Goal: Check status

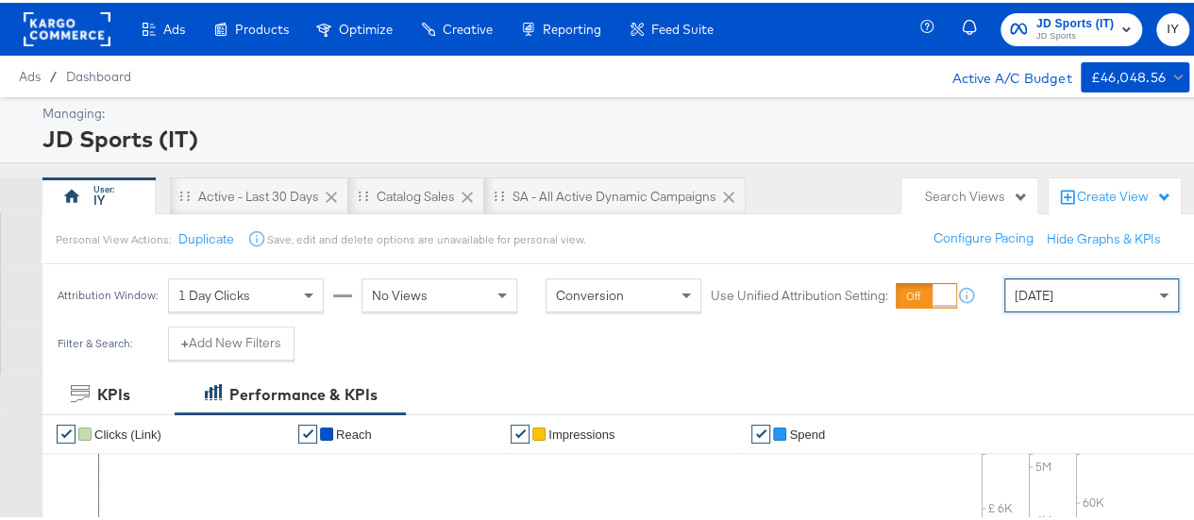
scroll to position [277, 0]
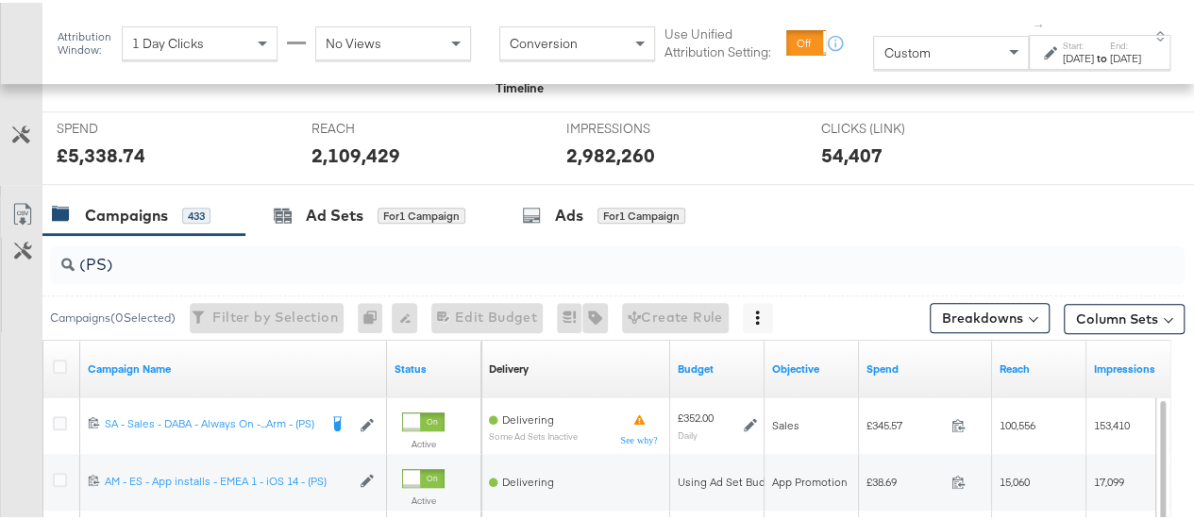
scroll to position [691, 0]
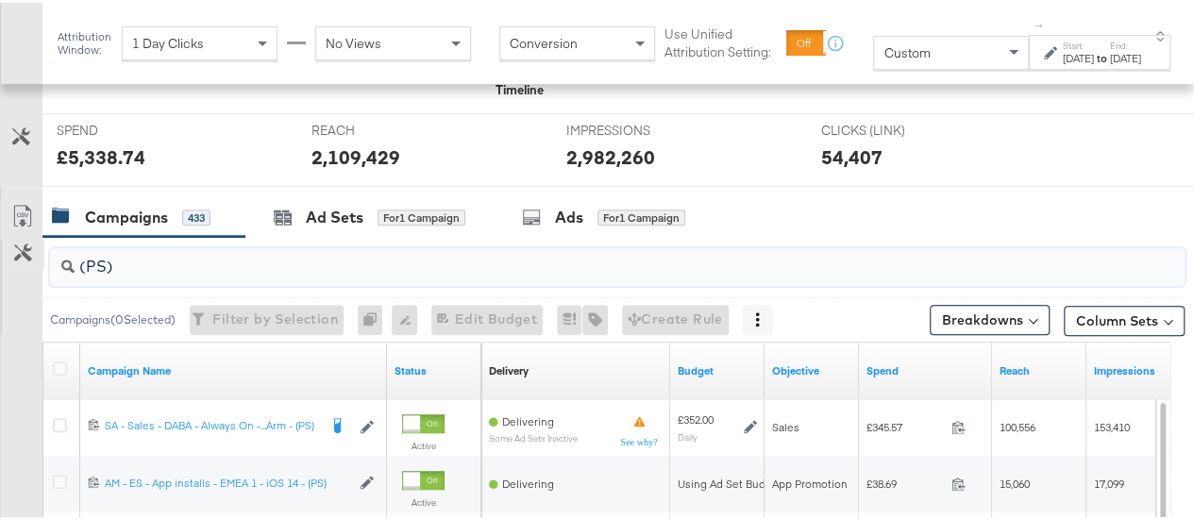
drag, startPoint x: 144, startPoint y: 266, endPoint x: 7, endPoint y: 259, distance: 137.1
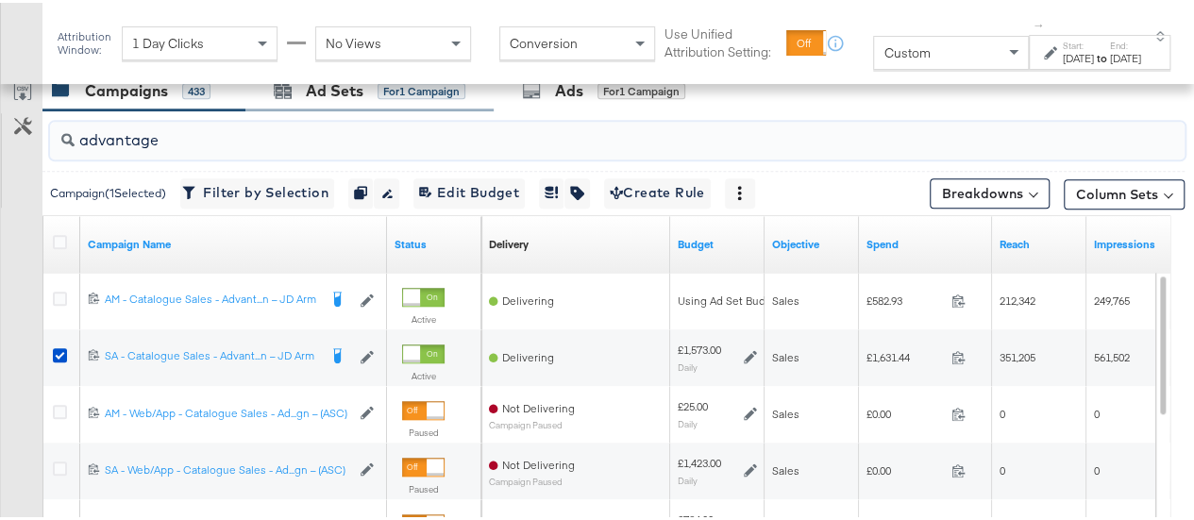
scroll to position [820, 0]
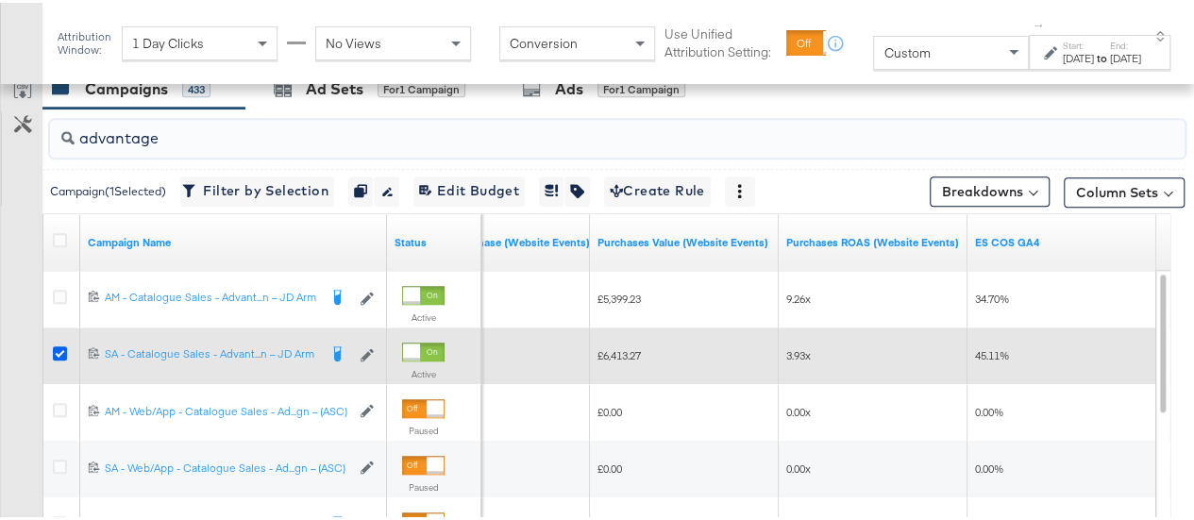
type input "advantage"
click at [60, 344] on icon at bounding box center [60, 351] width 14 height 14
click at [0, 0] on input "checkbox" at bounding box center [0, 0] width 0 height 0
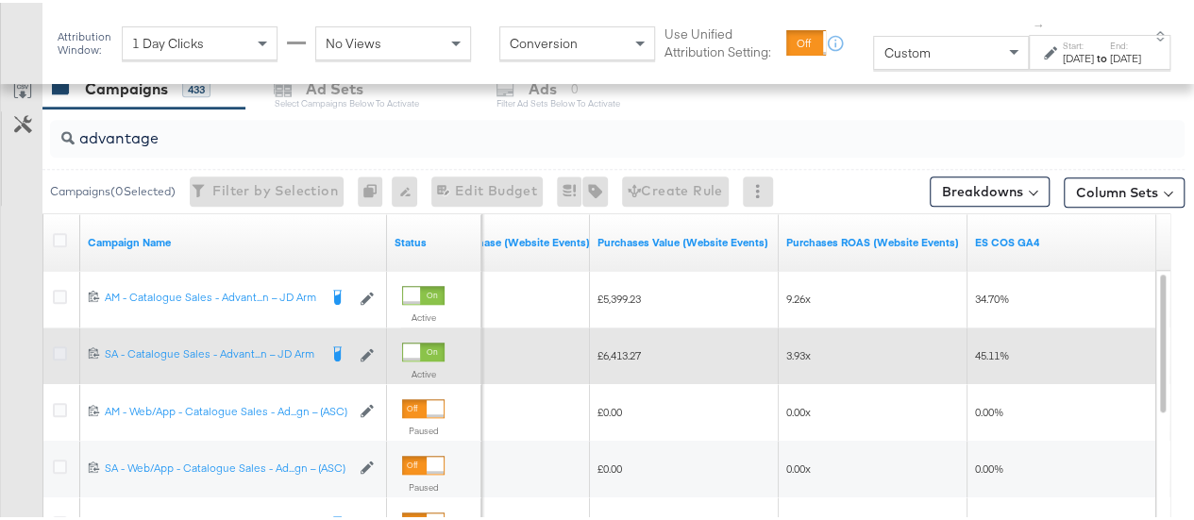
click at [55, 345] on icon at bounding box center [60, 351] width 14 height 14
click at [0, 0] on input "checkbox" at bounding box center [0, 0] width 0 height 0
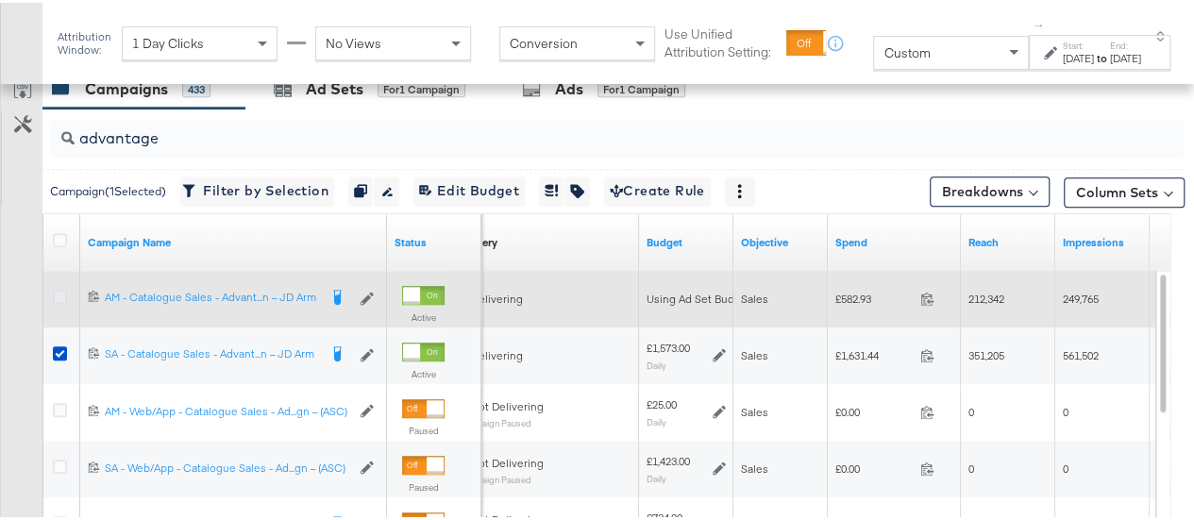
click at [59, 289] on icon at bounding box center [60, 294] width 14 height 14
click at [0, 0] on input "checkbox" at bounding box center [0, 0] width 0 height 0
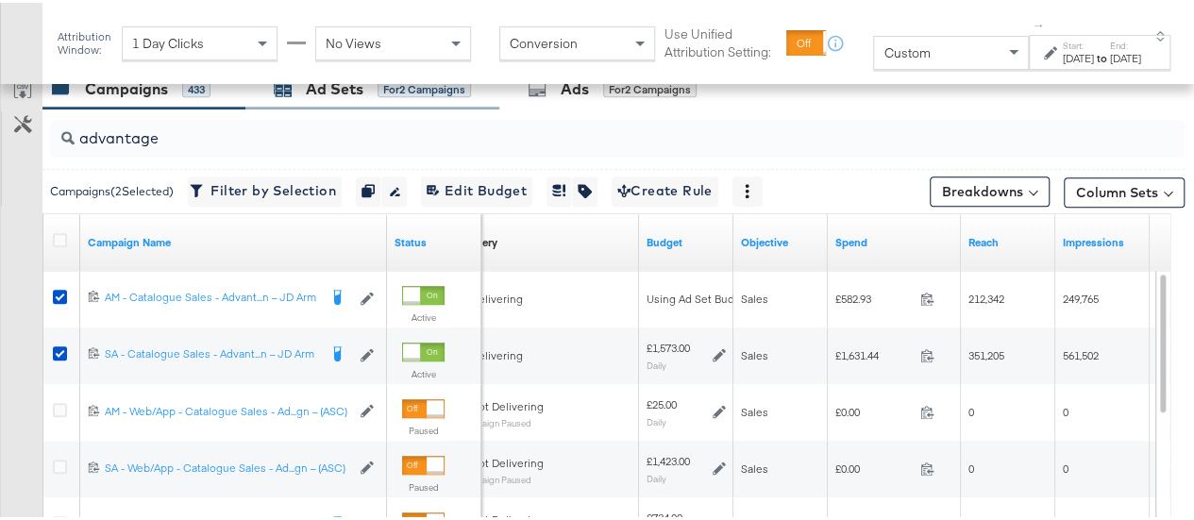
click at [316, 93] on div "Ad Sets" at bounding box center [335, 87] width 58 height 22
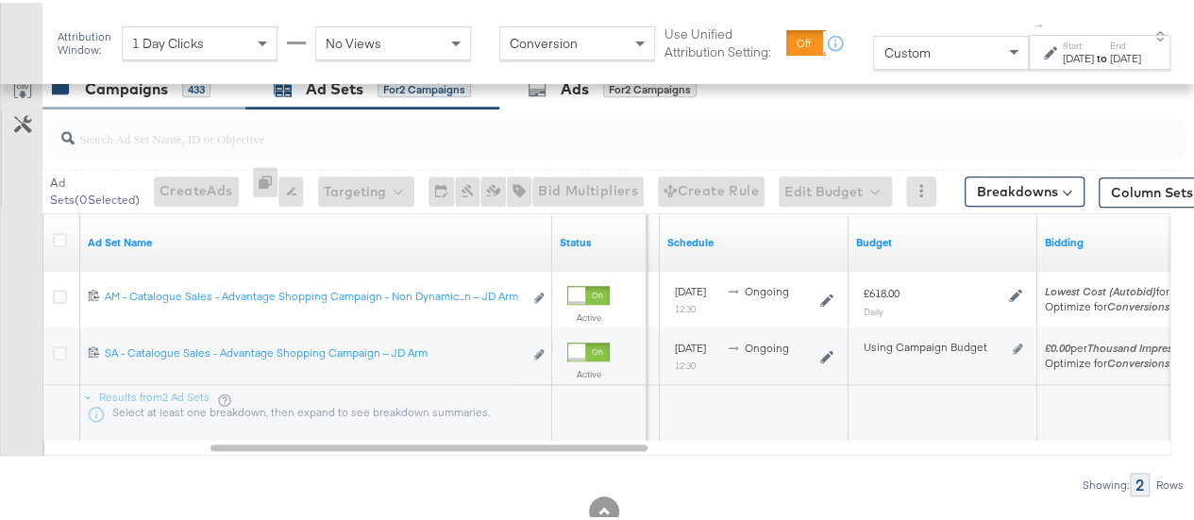
click at [149, 91] on div "Campaigns" at bounding box center [126, 87] width 83 height 22
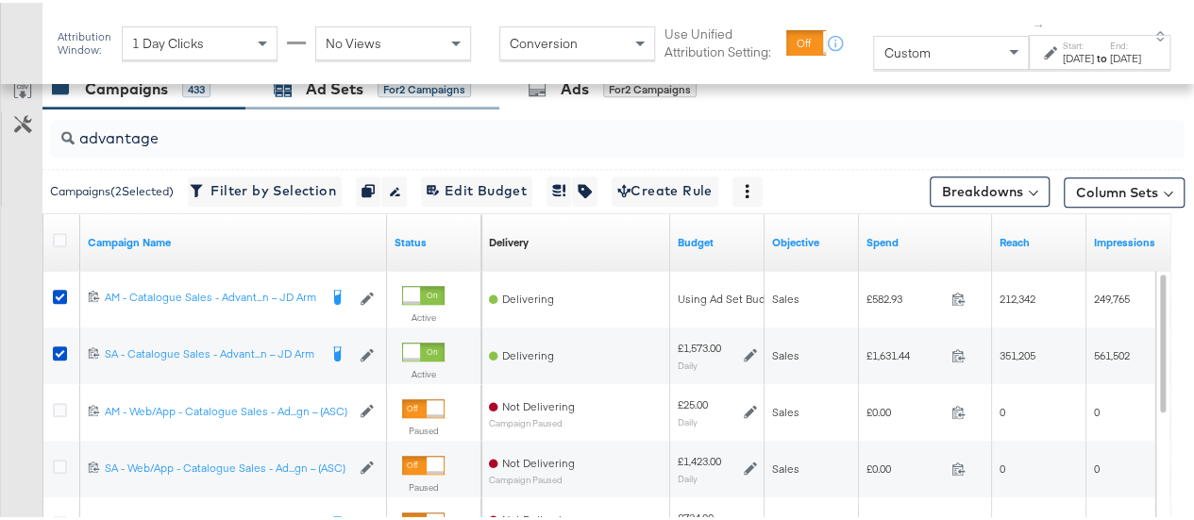
click at [351, 86] on div "Ad Sets" at bounding box center [335, 87] width 58 height 22
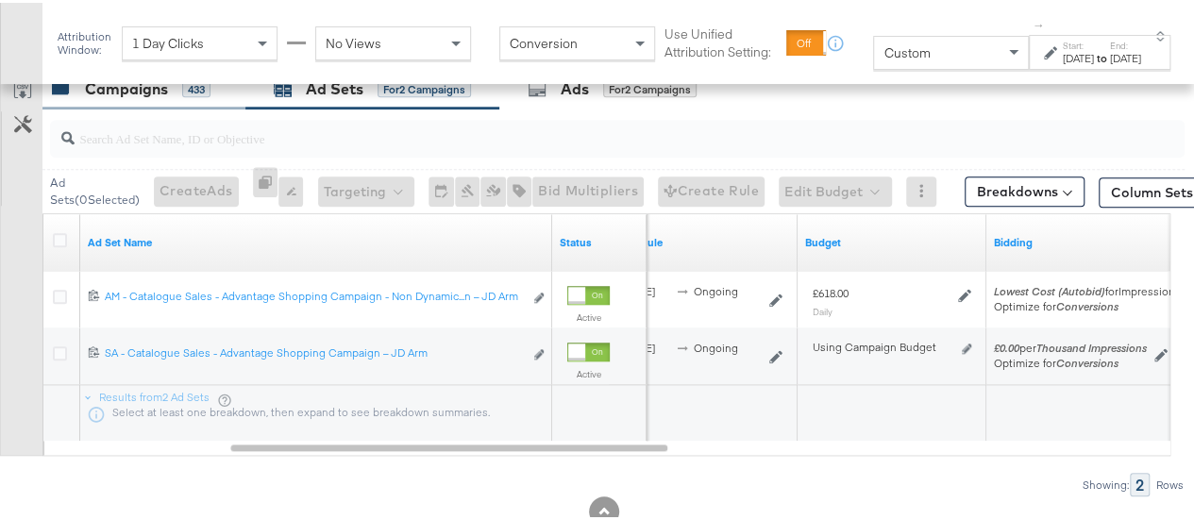
click at [102, 92] on div "Campaigns" at bounding box center [126, 87] width 83 height 22
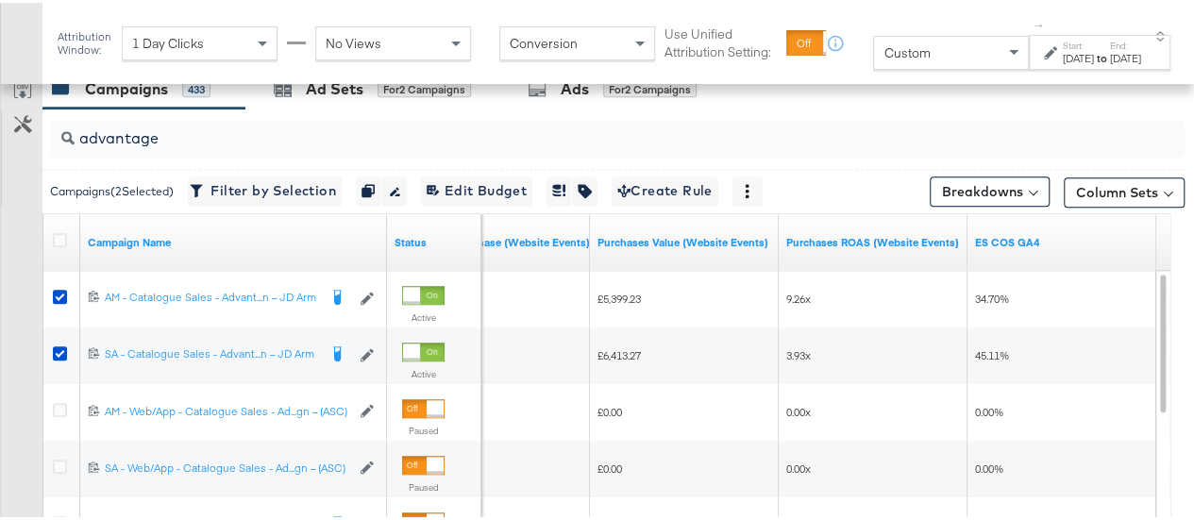
click at [1063, 55] on div "[DATE]" at bounding box center [1078, 55] width 31 height 15
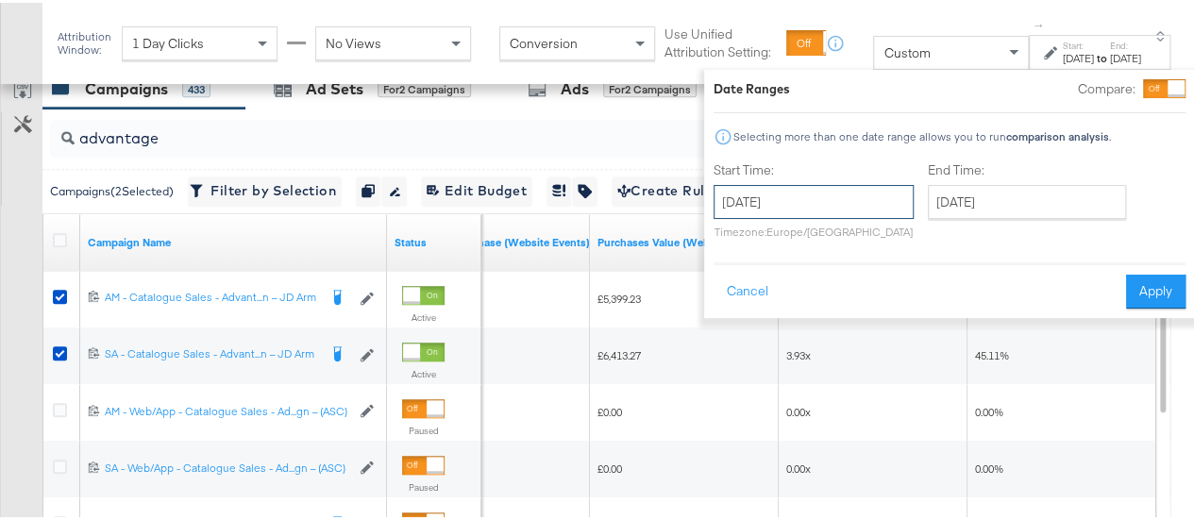
click at [795, 195] on input "[DATE]" at bounding box center [814, 199] width 200 height 34
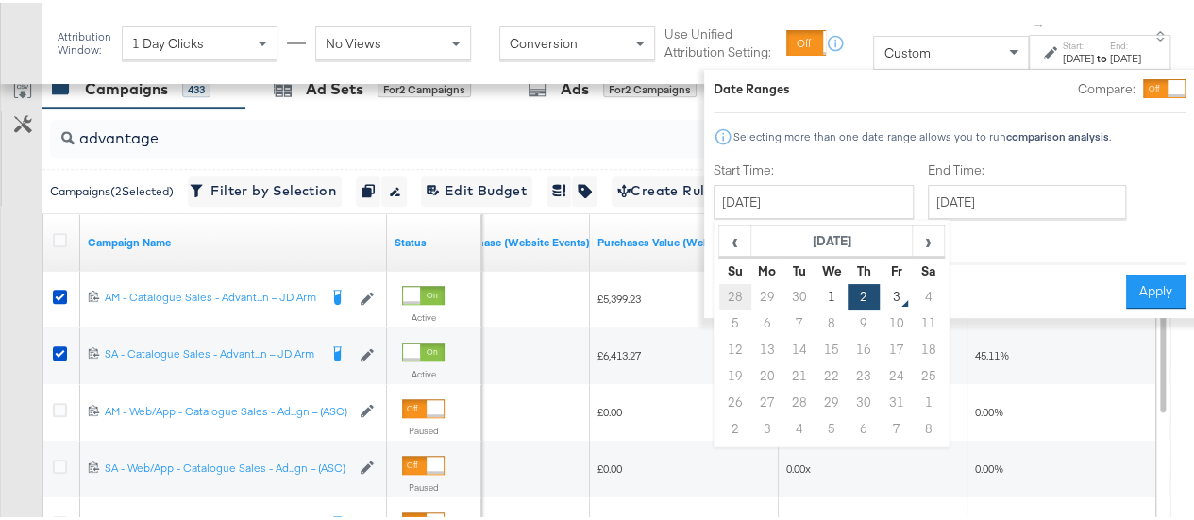
click at [719, 285] on td "28" at bounding box center [735, 294] width 32 height 26
type input "[DATE]"
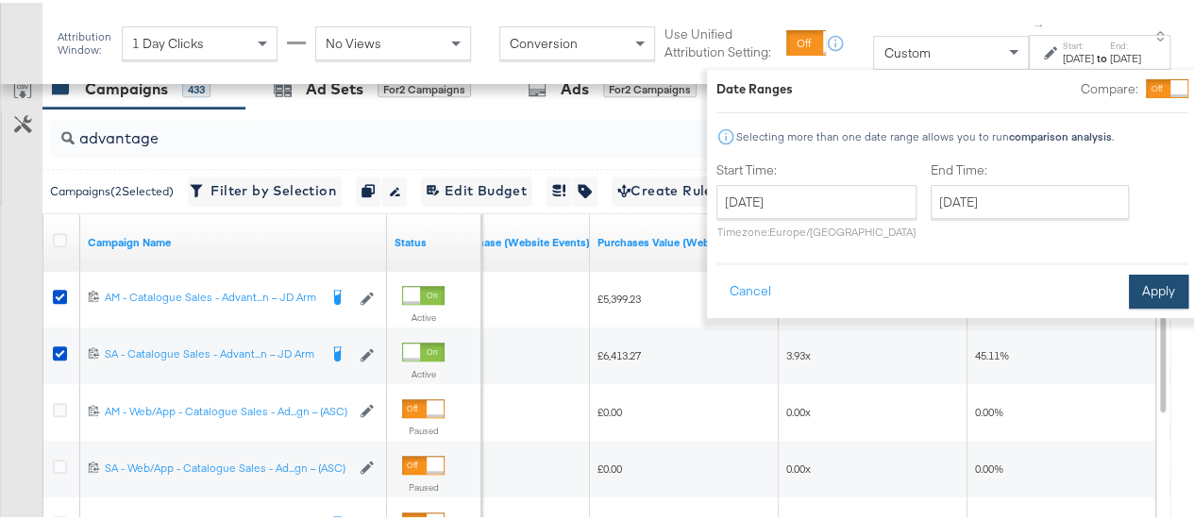
click at [1129, 289] on button "Apply" at bounding box center [1158, 289] width 59 height 34
